Goal: Information Seeking & Learning: Learn about a topic

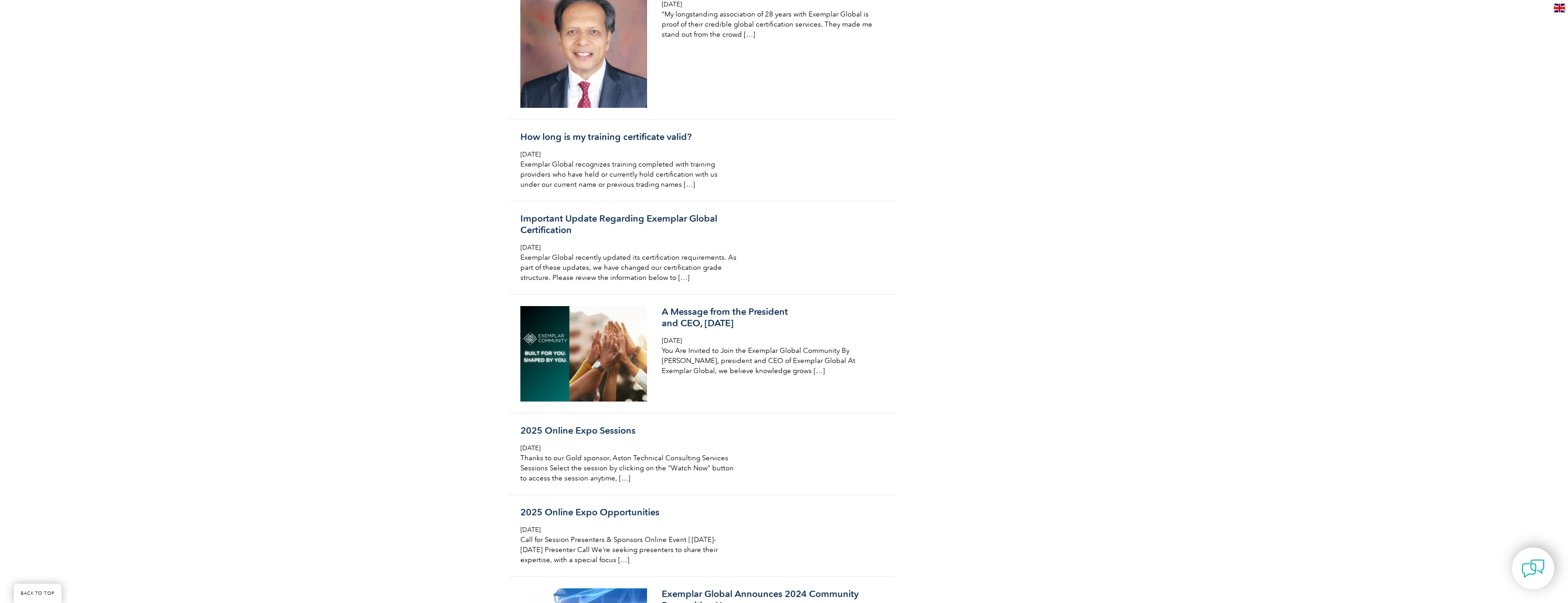
scroll to position [3348, 0]
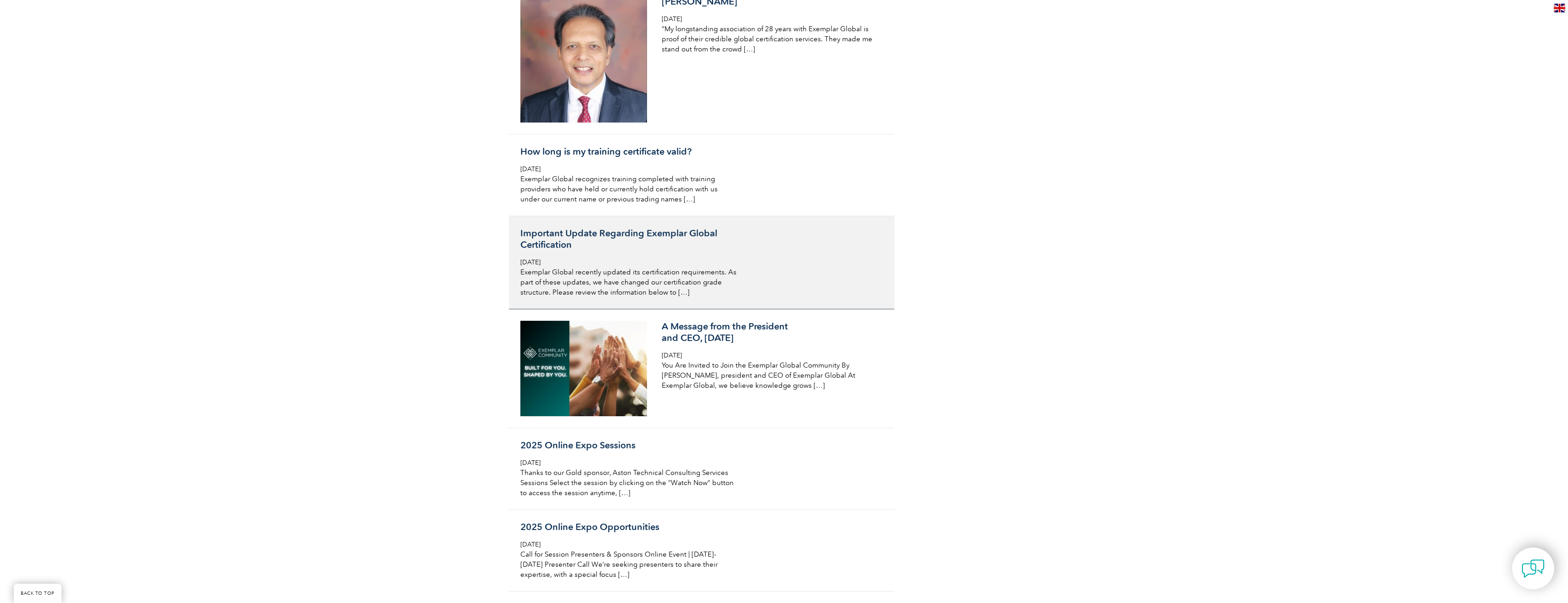
click at [598, 228] on h3 "Important Update Regarding Exemplar Global Certification" at bounding box center [629, 239] width 217 height 23
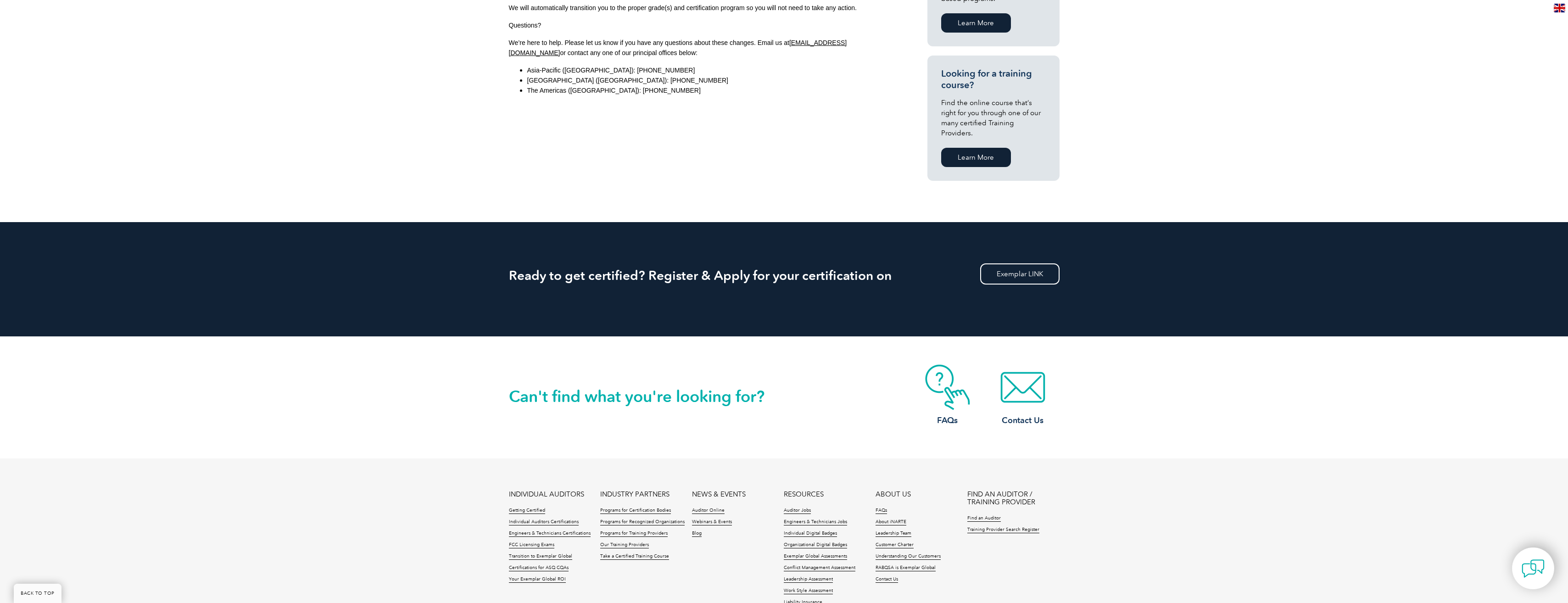
scroll to position [769, 0]
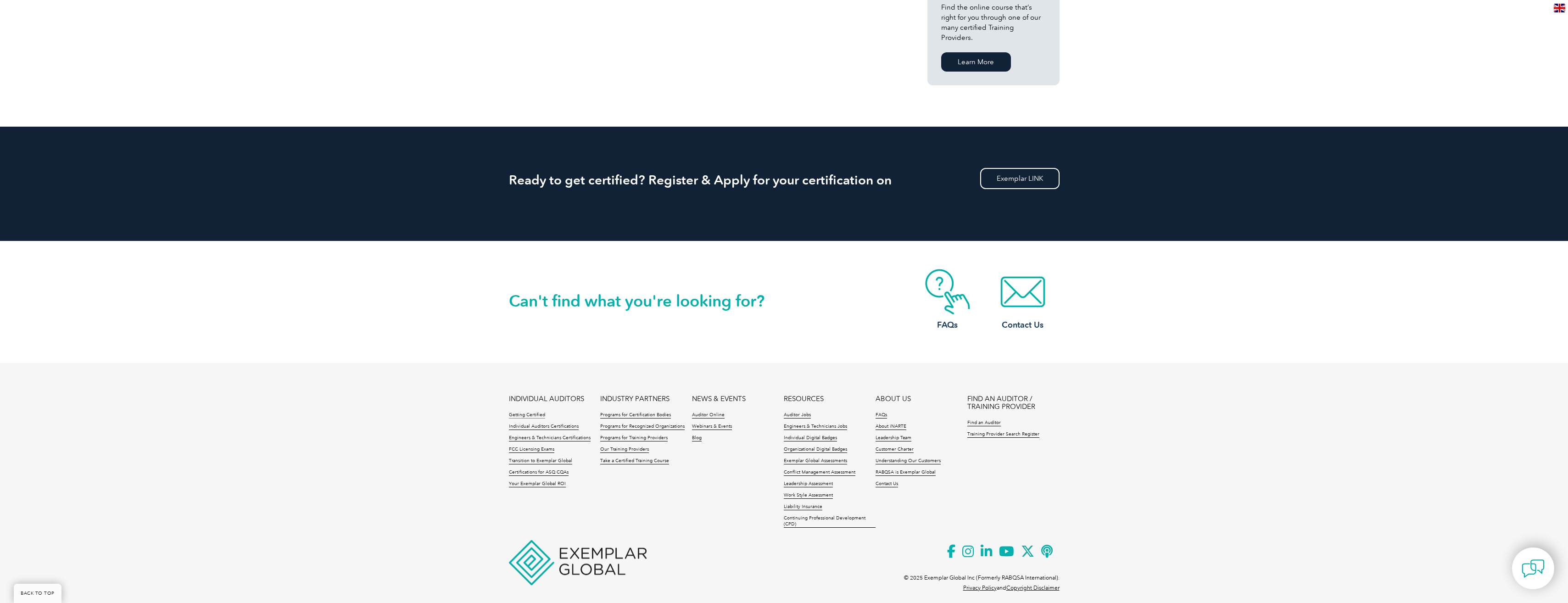
click at [518, 412] on link "Getting Certified" at bounding box center [527, 415] width 37 height 7
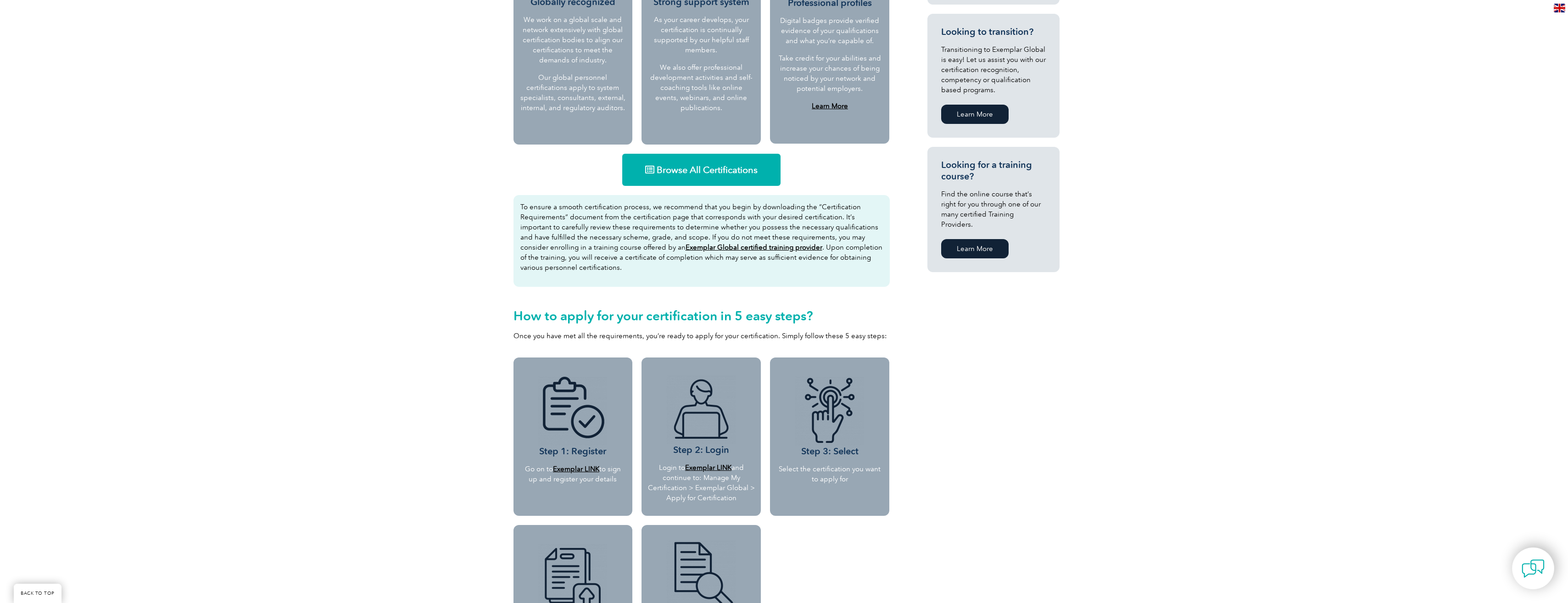
scroll to position [355, 0]
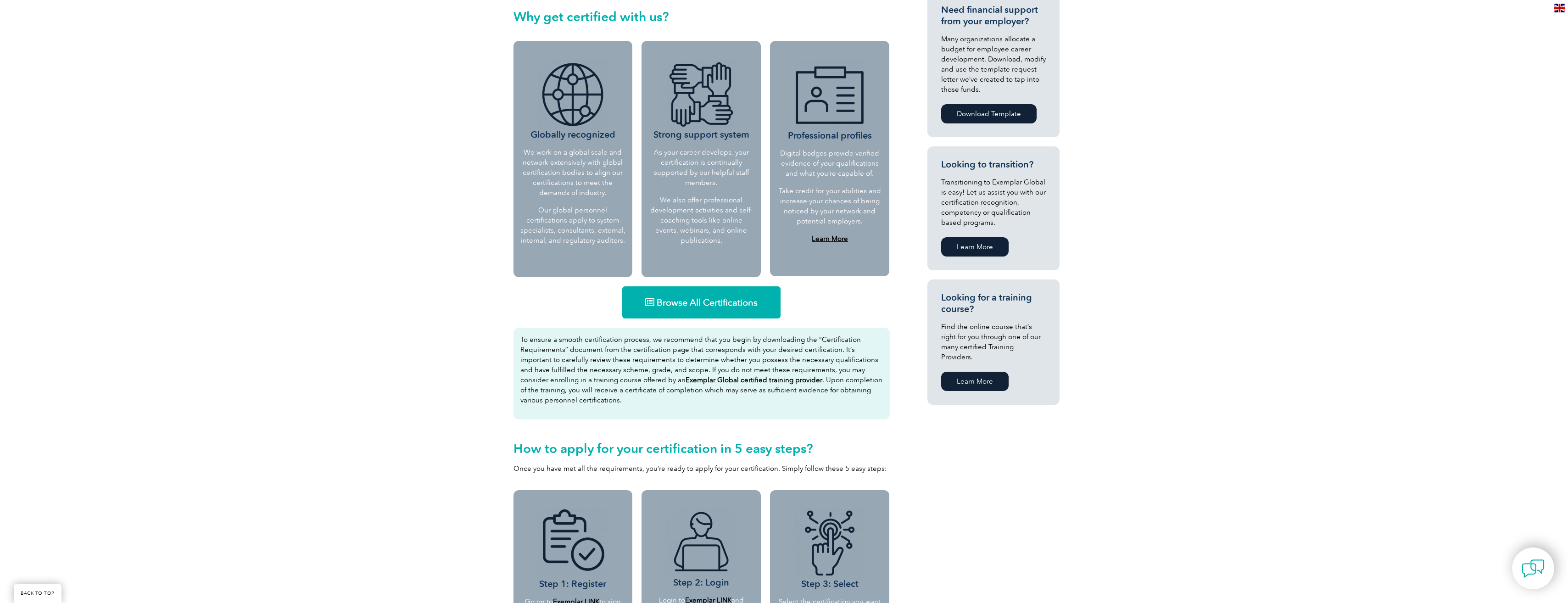
click at [723, 304] on span "Browse All Certifications" at bounding box center [707, 302] width 101 height 9
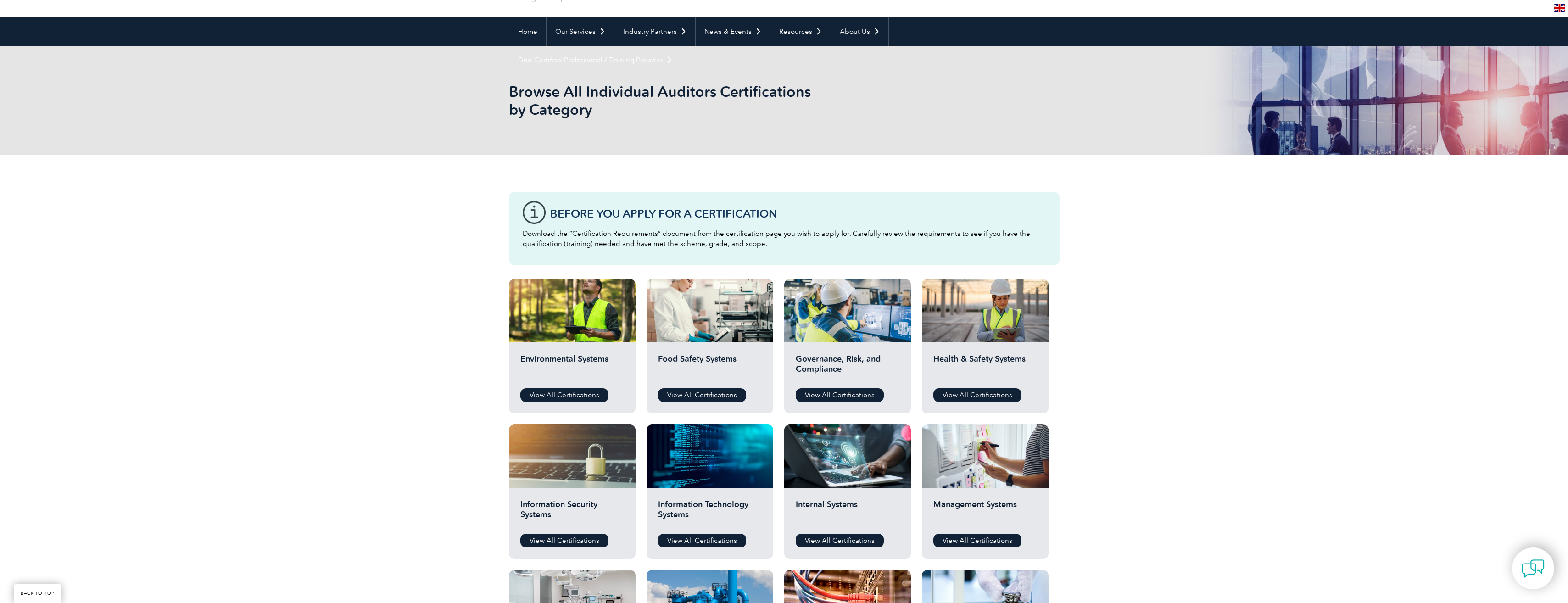
scroll to position [92, 0]
